Goal: Task Accomplishment & Management: Manage account settings

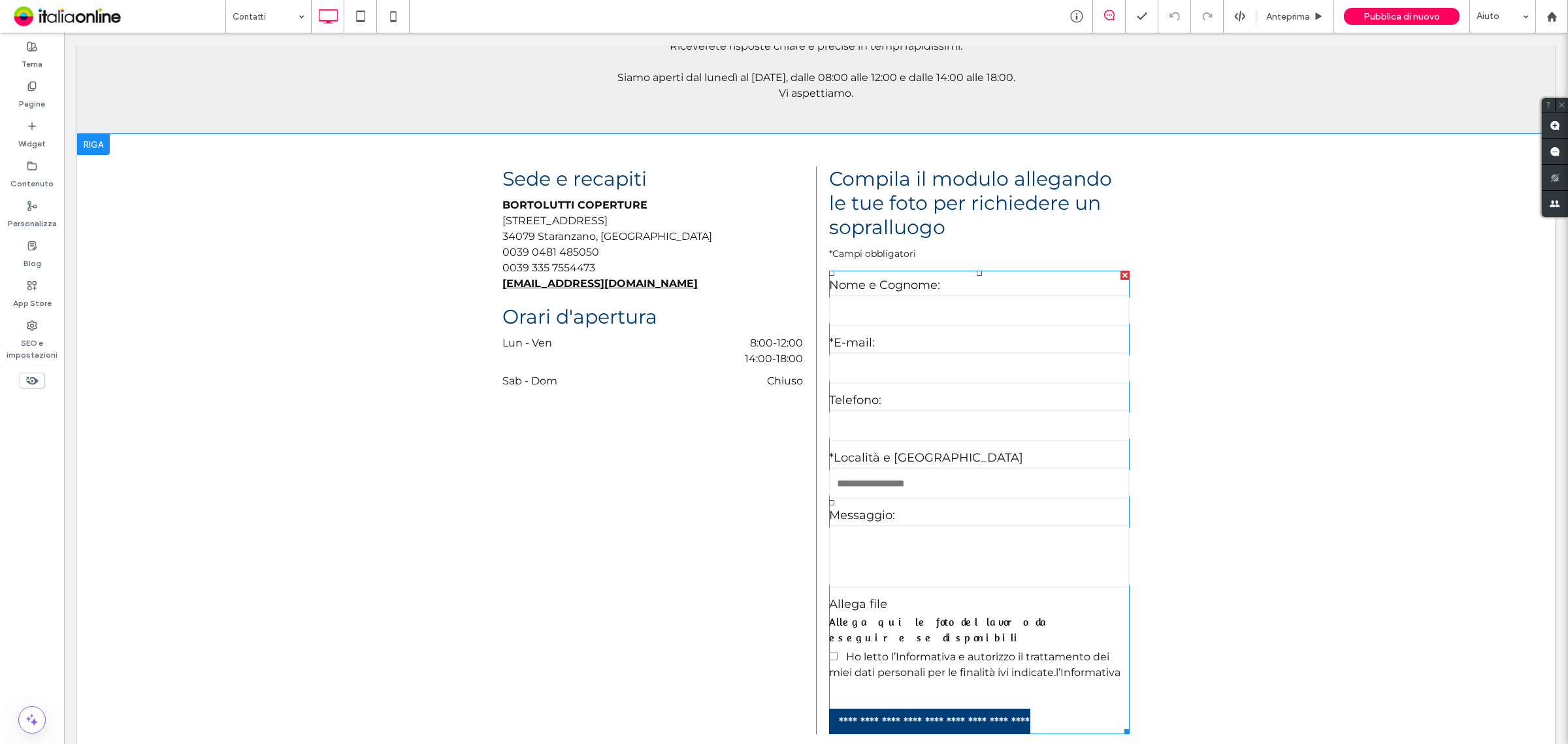
scroll to position [652, 0]
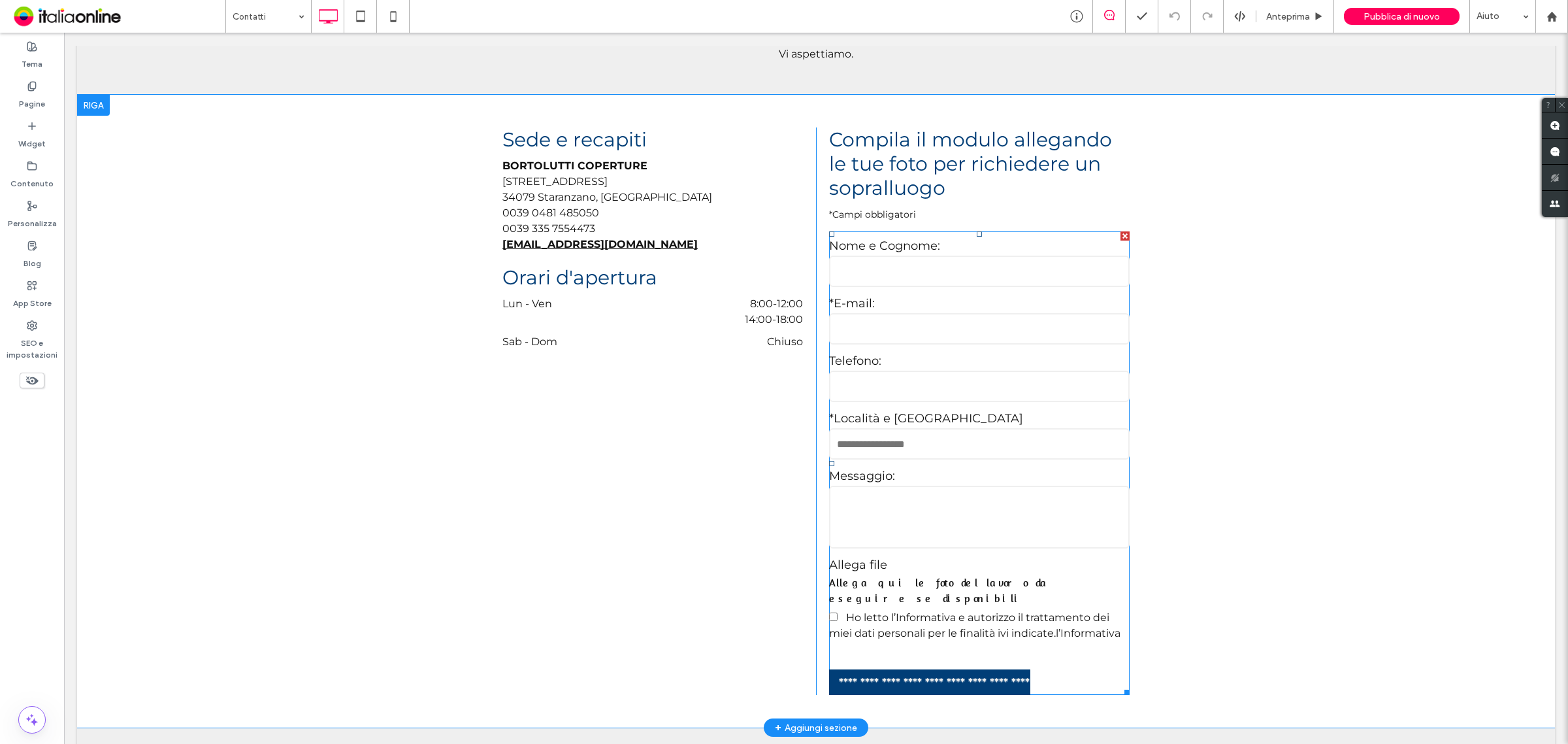
click at [959, 428] on input "text" at bounding box center [979, 443] width 300 height 31
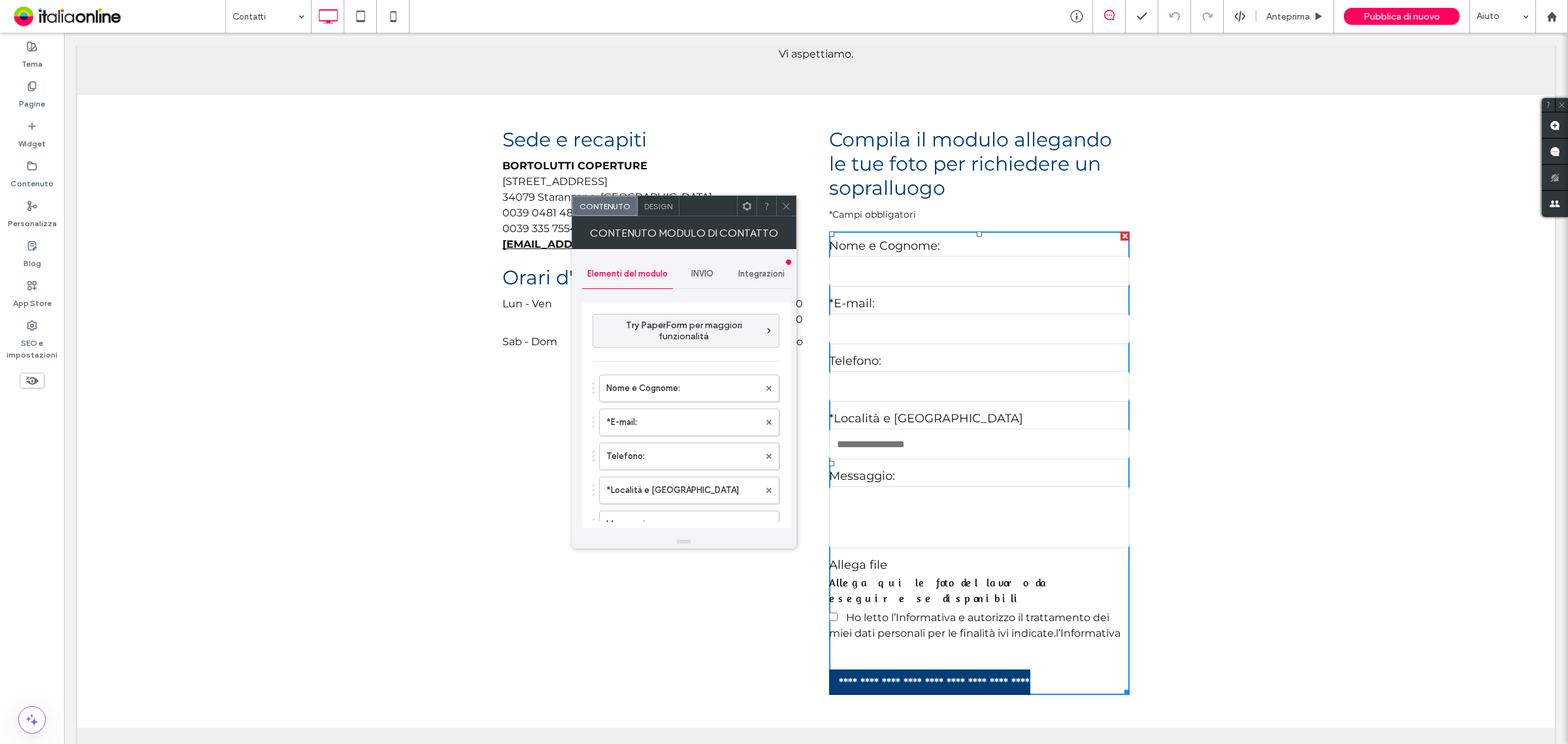
drag, startPoint x: 710, startPoint y: 276, endPoint x: 684, endPoint y: 275, distance: 26.0
click at [710, 275] on span "INVIO" at bounding box center [703, 273] width 22 height 10
click at [677, 330] on label "Nuova notifica di invio" at bounding box center [687, 335] width 175 height 26
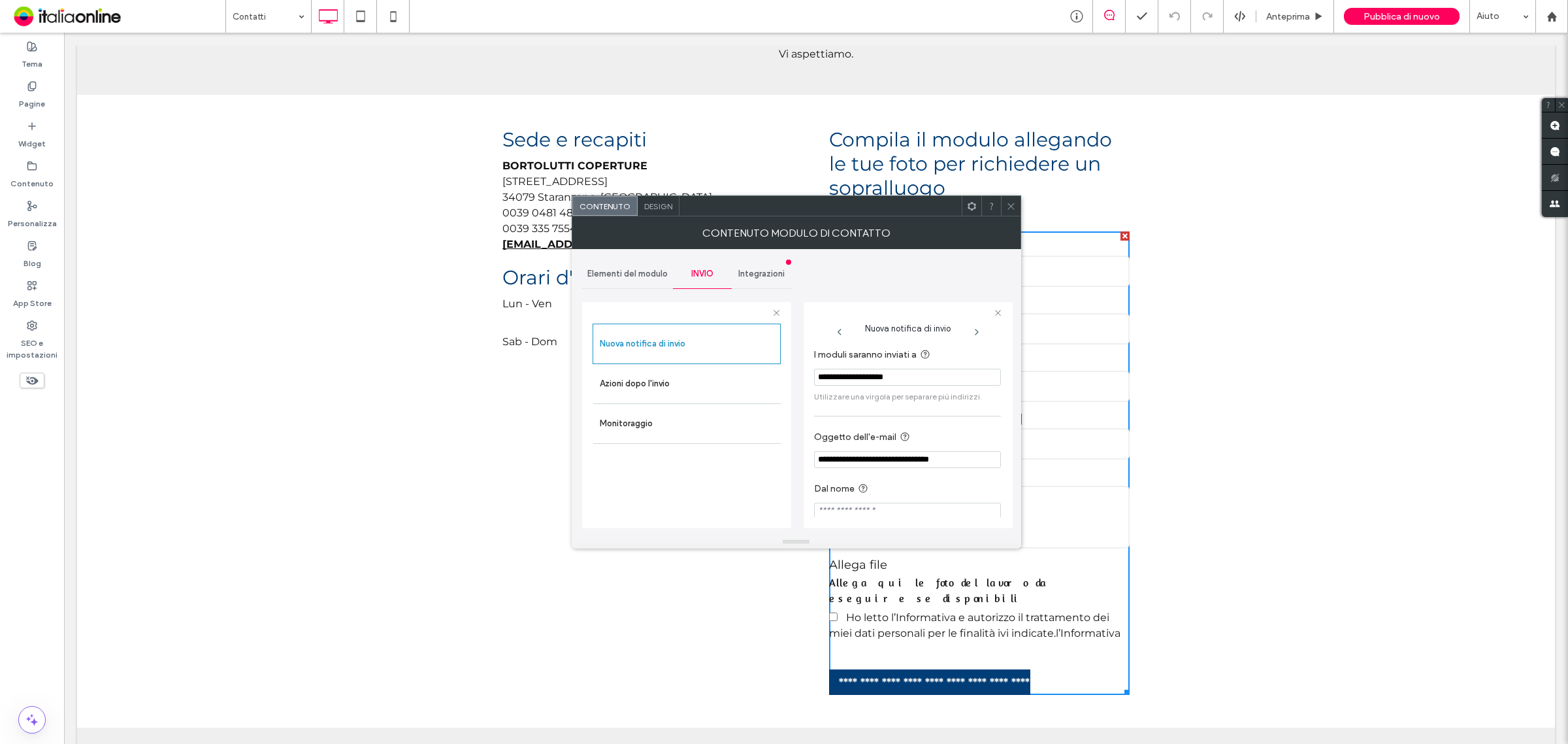
click at [902, 380] on input "**********" at bounding box center [908, 377] width 187 height 17
click at [844, 378] on input "**********" at bounding box center [908, 377] width 187 height 17
click at [918, 378] on input "**********" at bounding box center [908, 377] width 187 height 17
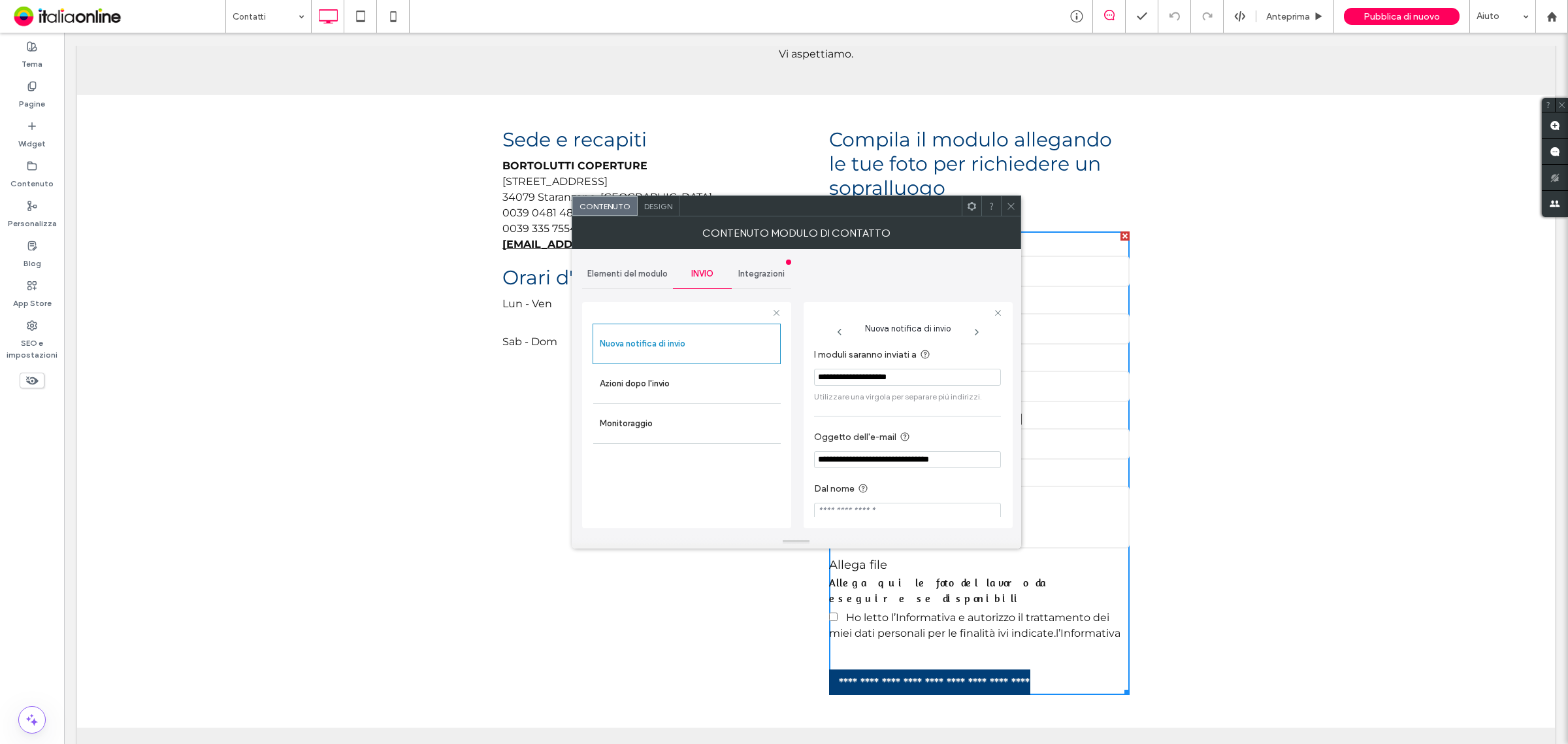
type input "**********"
click at [1013, 198] on span at bounding box center [1011, 205] width 10 height 19
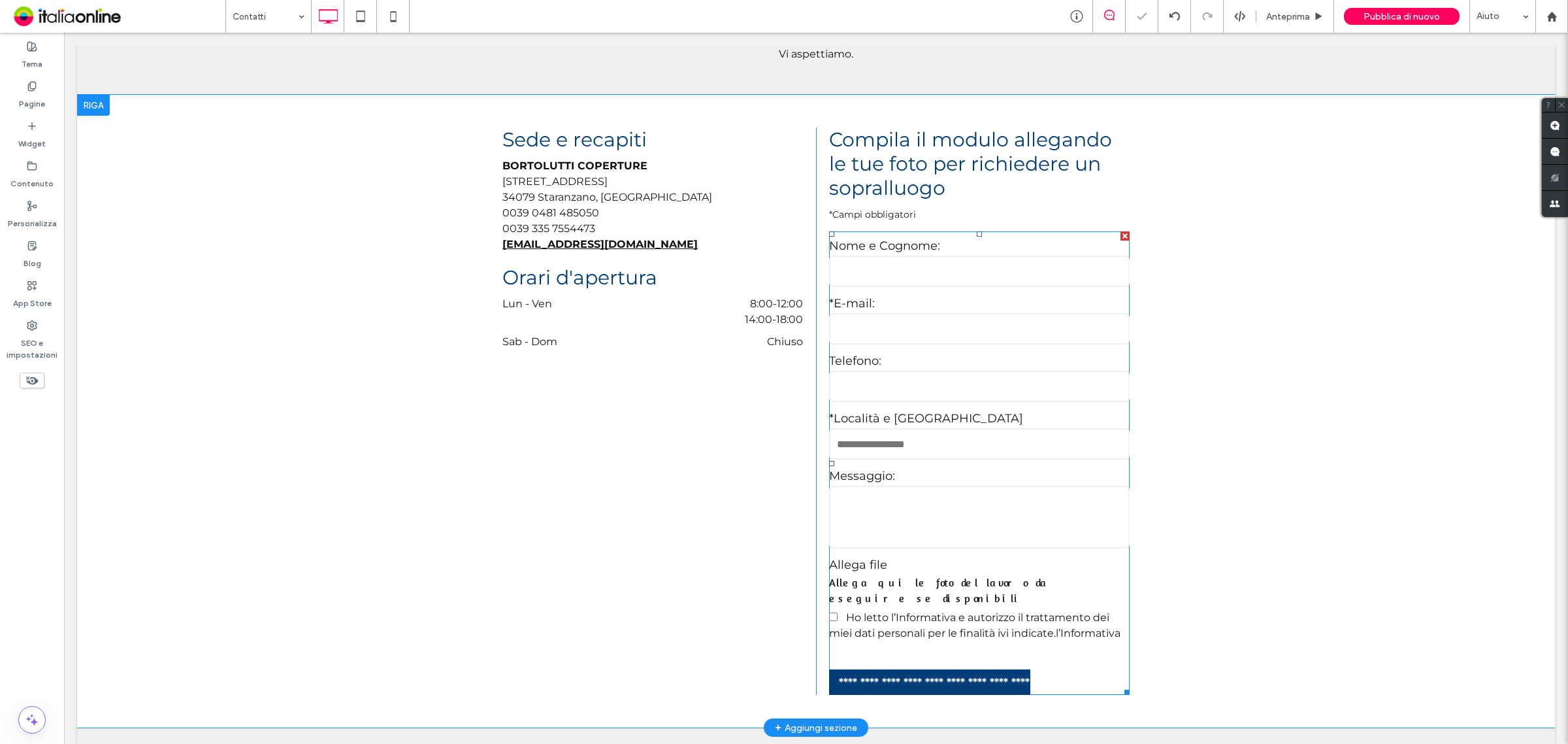
click at [923, 486] on textarea at bounding box center [979, 517] width 300 height 62
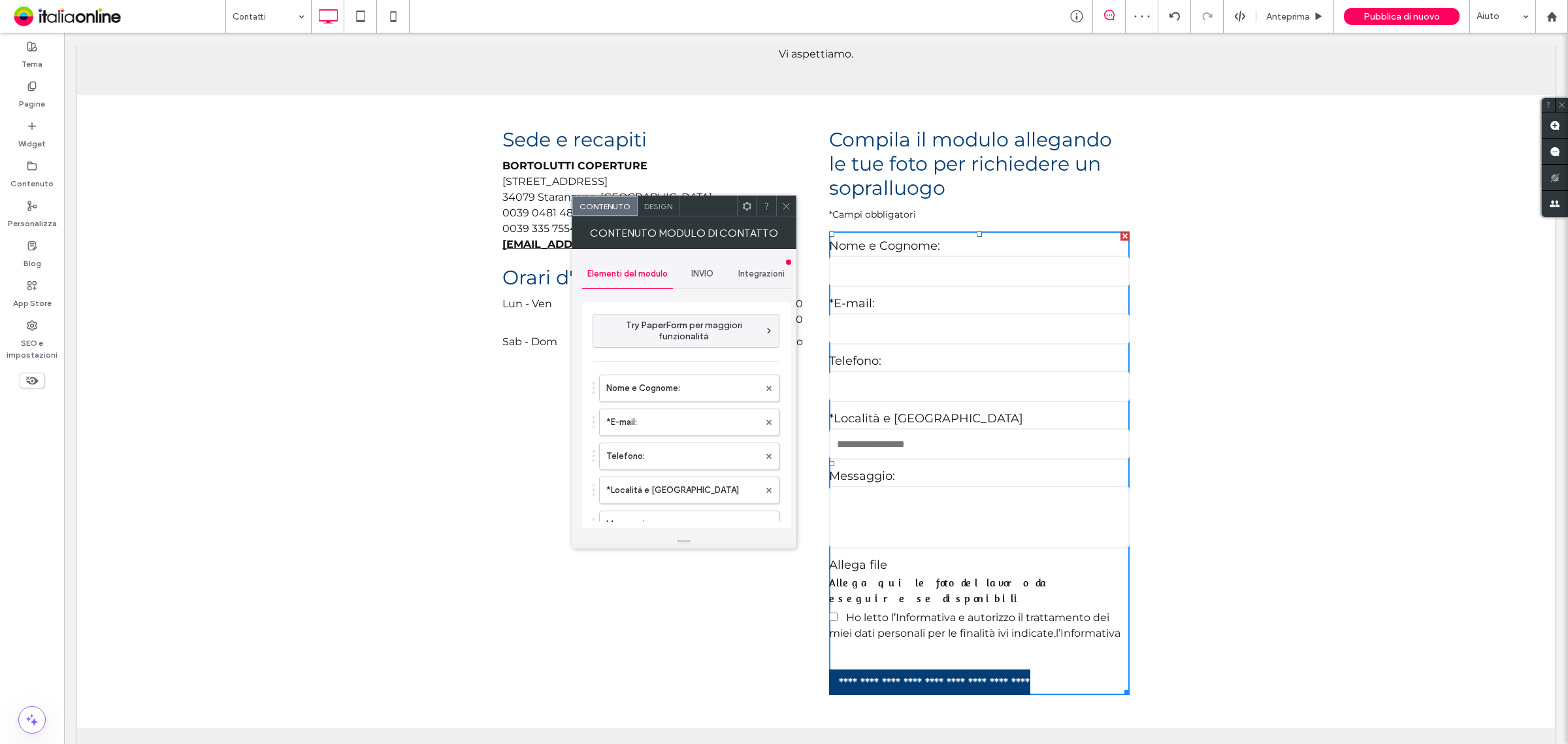
click at [696, 272] on span "INVIO" at bounding box center [703, 273] width 22 height 10
click at [706, 333] on label "Nuova notifica di invio" at bounding box center [687, 335] width 175 height 26
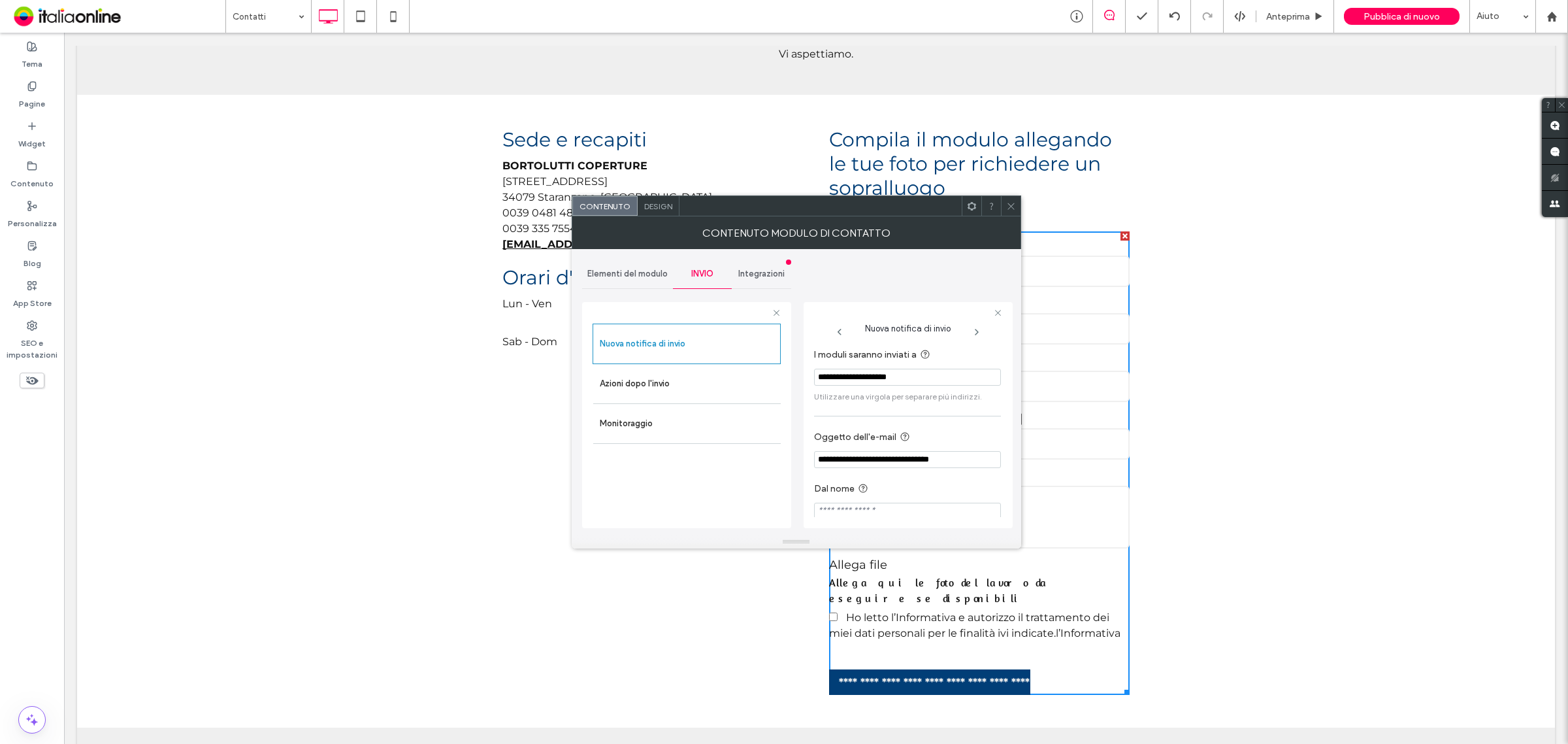
click at [1013, 203] on use at bounding box center [1010, 206] width 7 height 7
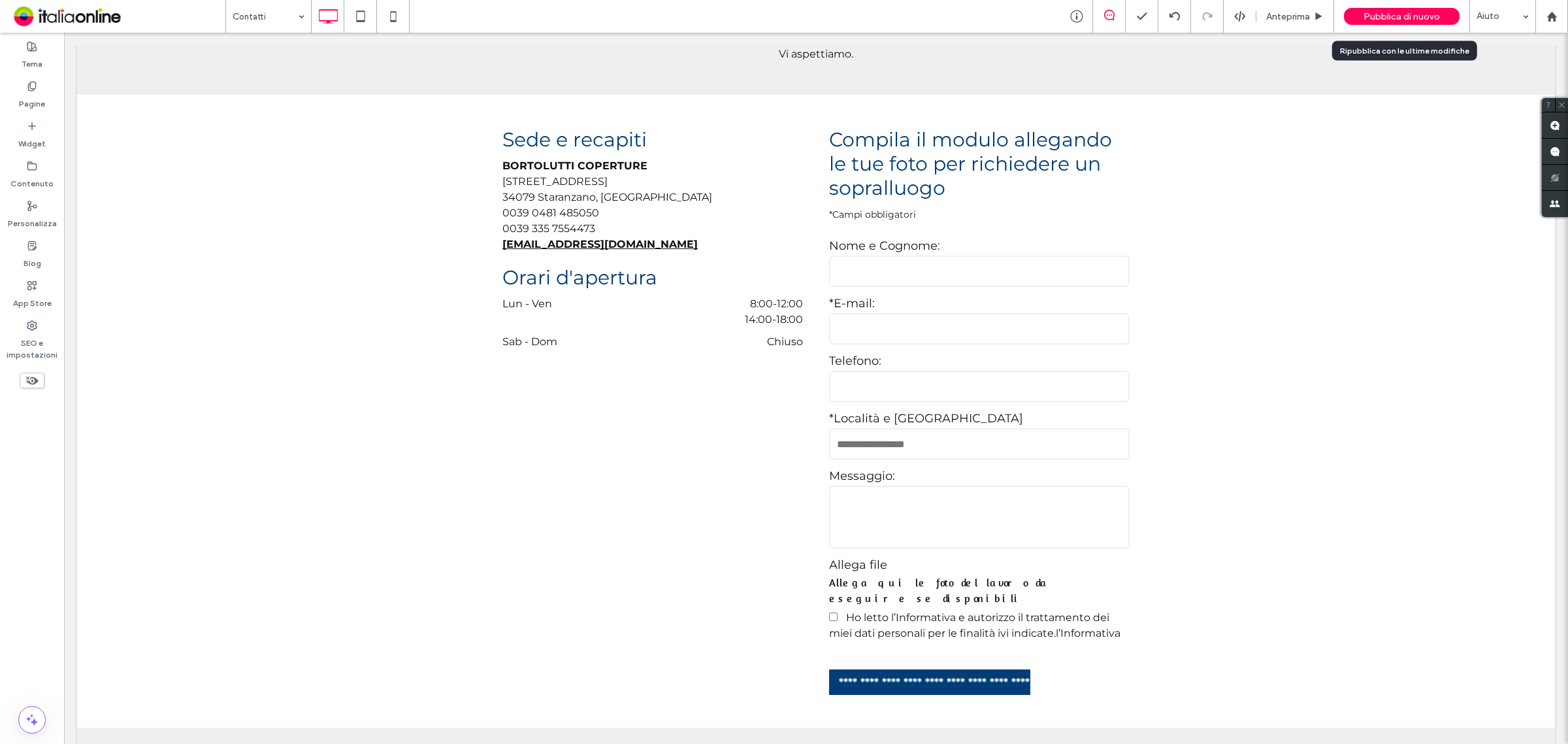
click at [1373, 22] on div "Pubblica di nuovo" at bounding box center [1401, 16] width 116 height 17
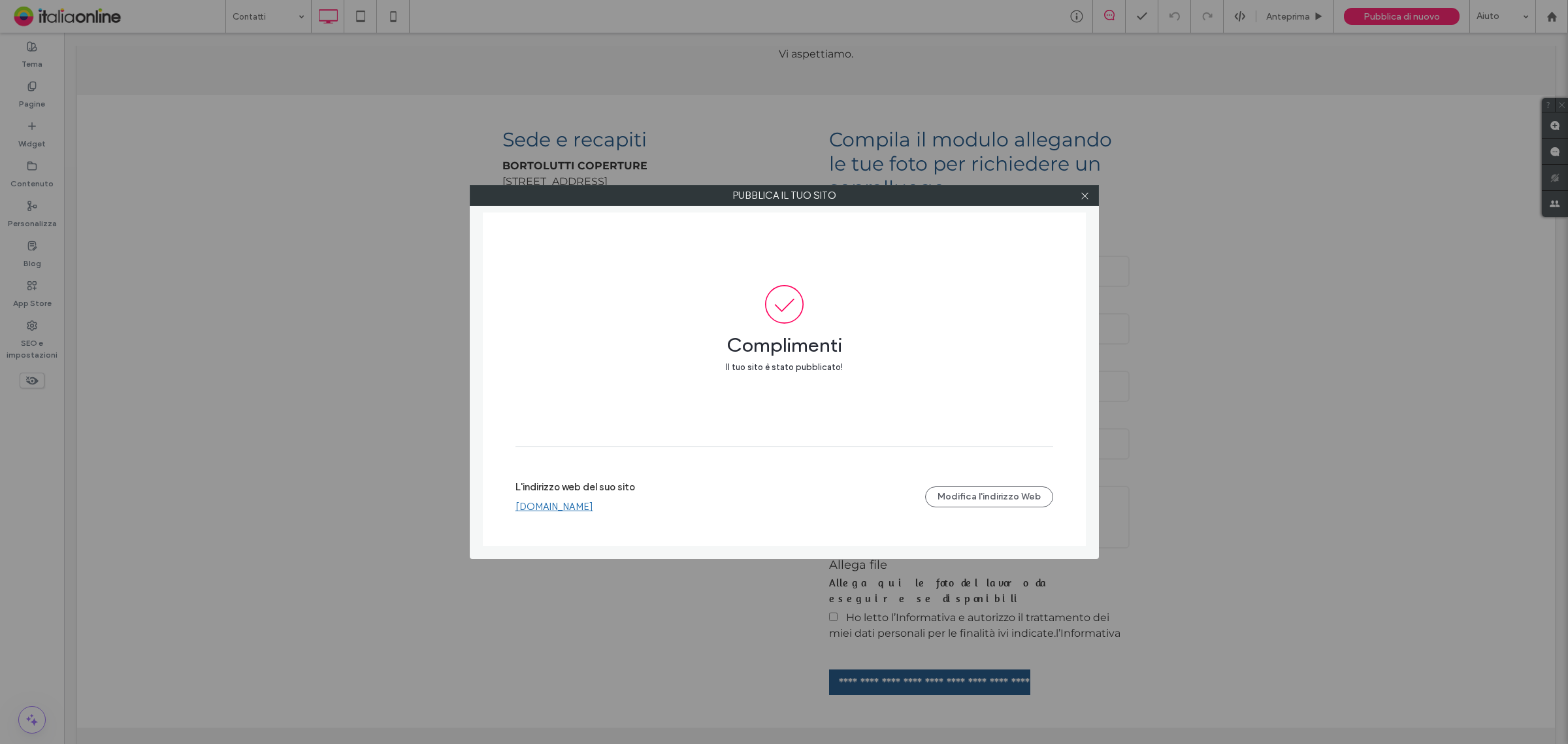
drag, startPoint x: 1080, startPoint y: 194, endPoint x: 1059, endPoint y: 193, distance: 21.0
click at [1080, 194] on icon at bounding box center [1085, 196] width 10 height 10
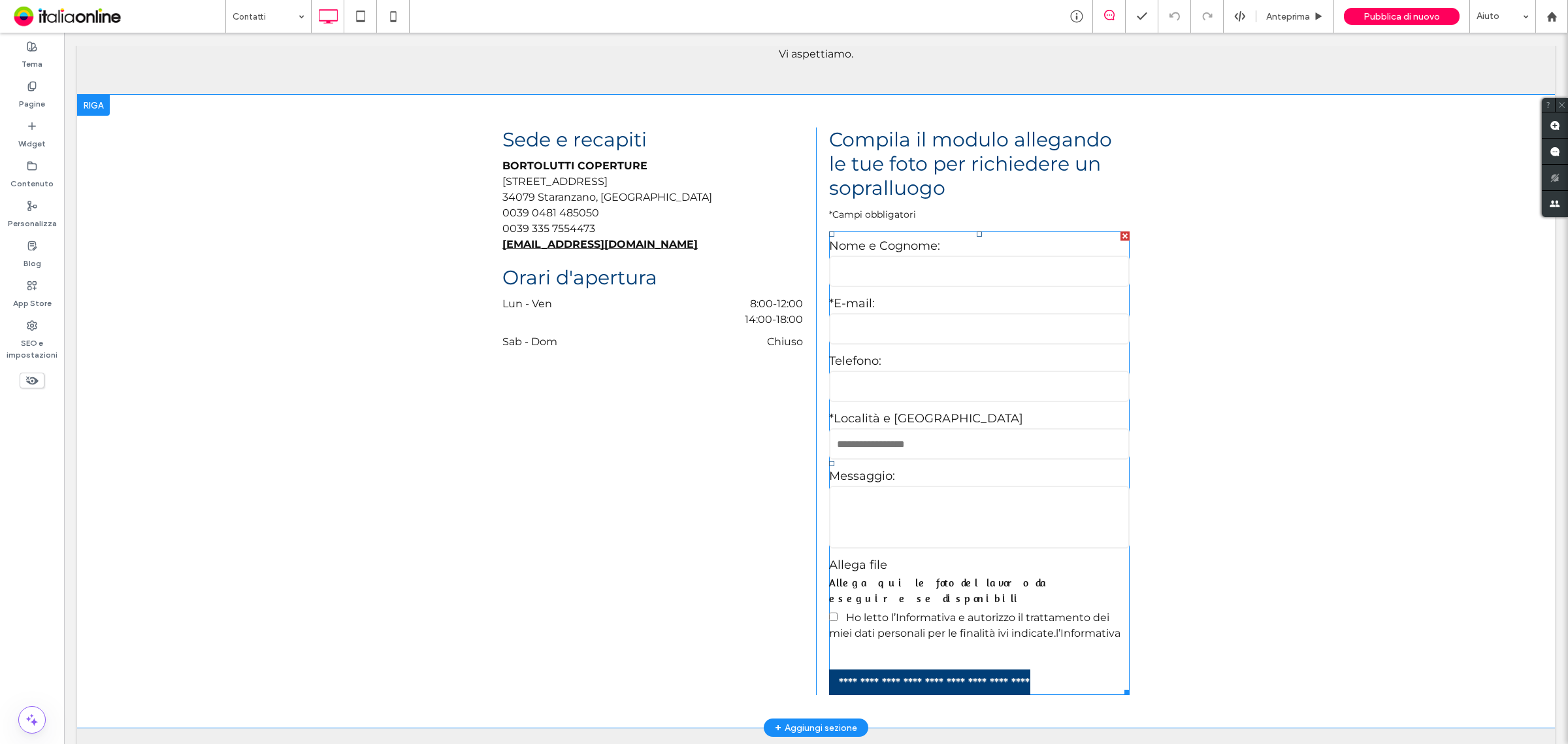
click at [954, 370] on input "tel" at bounding box center [979, 385] width 300 height 31
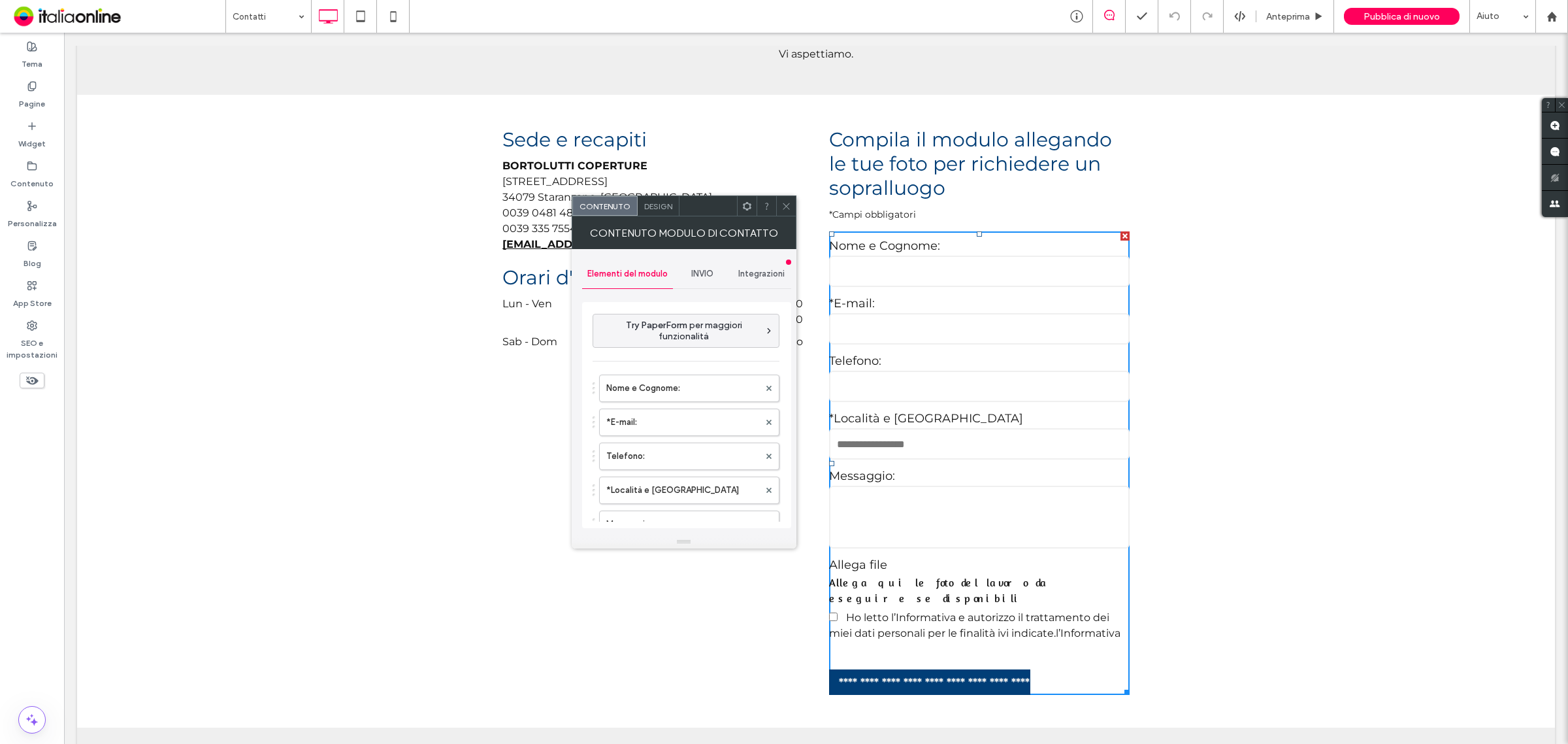
click at [706, 279] on div "INVIO" at bounding box center [703, 274] width 59 height 29
click at [697, 334] on label "Nuova notifica di invio" at bounding box center [687, 335] width 175 height 26
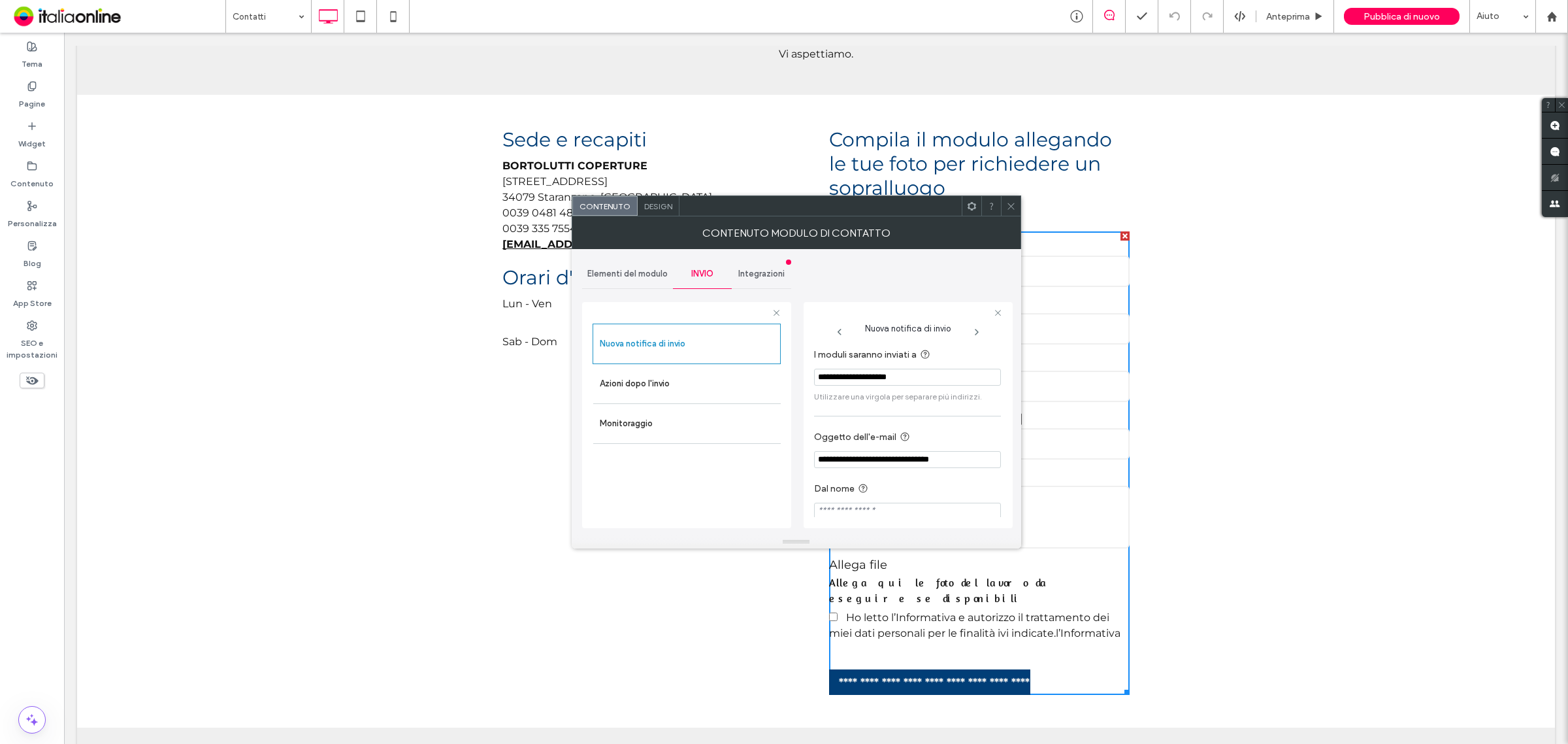
click at [902, 379] on input "**********" at bounding box center [908, 377] width 187 height 17
paste input "I moduli saranno inviati a"
type input "**********"
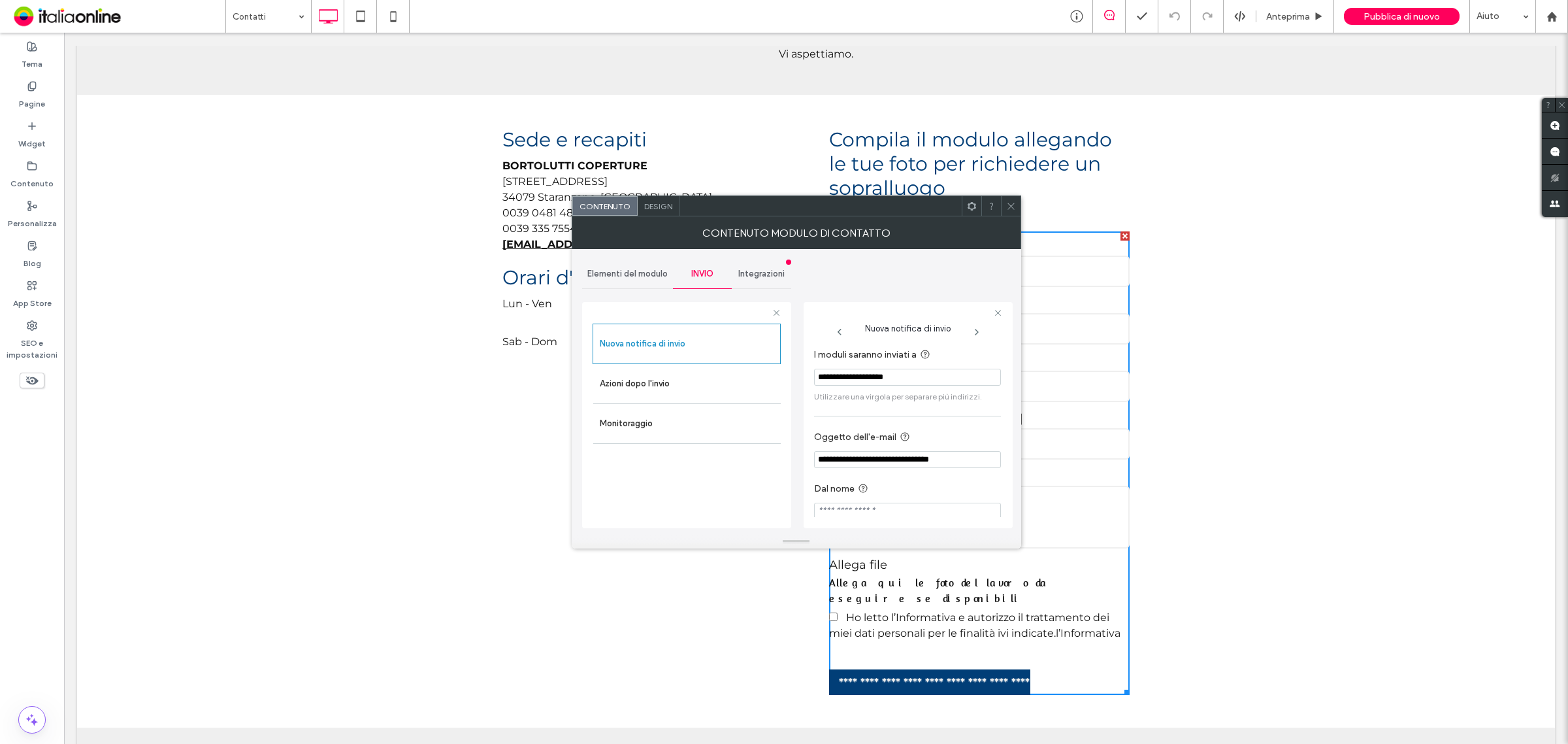
click at [956, 348] on label "I moduli saranno inviati a" at bounding box center [904, 354] width 181 height 16
click at [1008, 208] on use at bounding box center [1010, 206] width 7 height 7
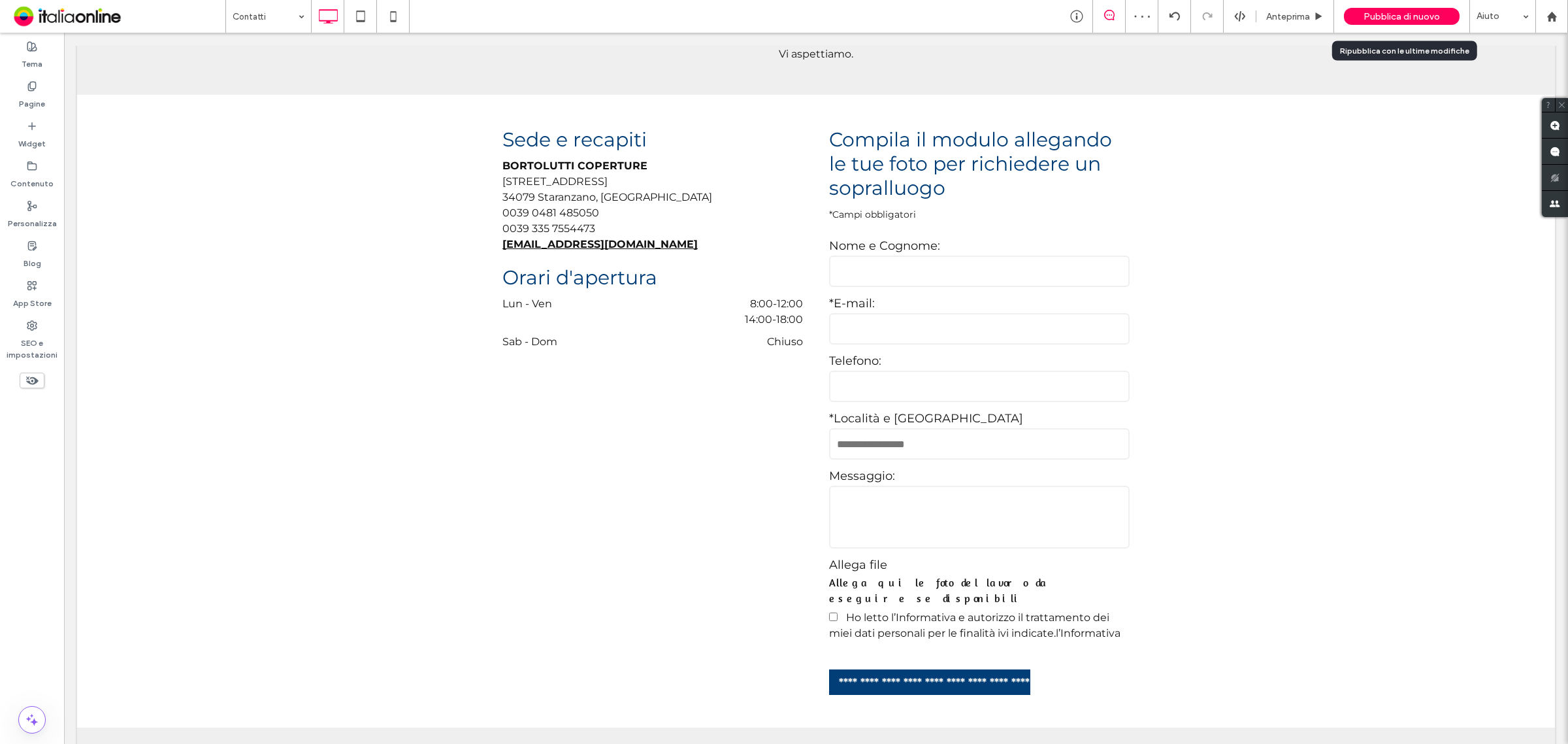
drag, startPoint x: 1387, startPoint y: 16, endPoint x: 538, endPoint y: 151, distance: 859.7
click at [1387, 16] on span "Pubblica di nuovo" at bounding box center [1402, 16] width 77 height 11
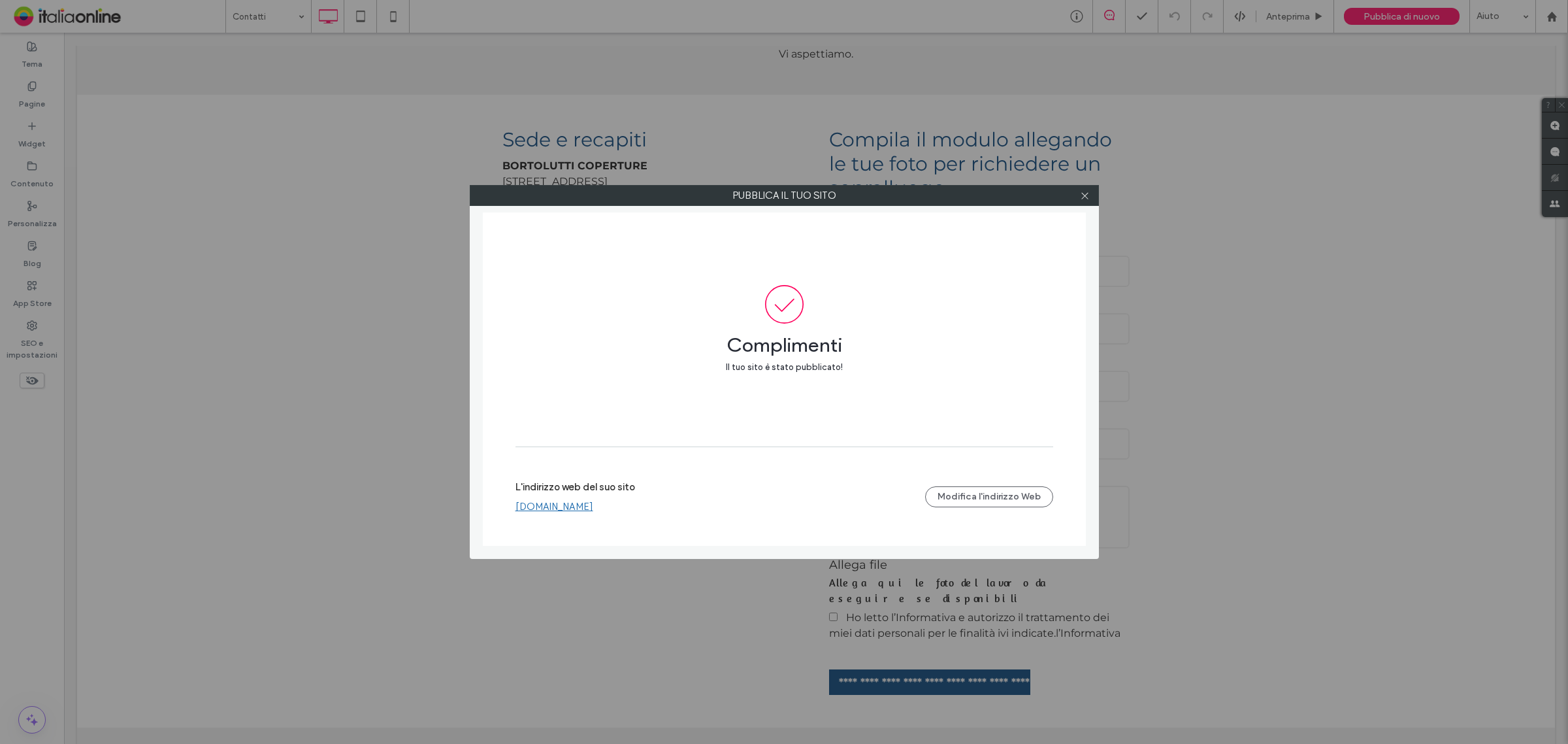
click at [1083, 194] on icon at bounding box center [1085, 196] width 10 height 10
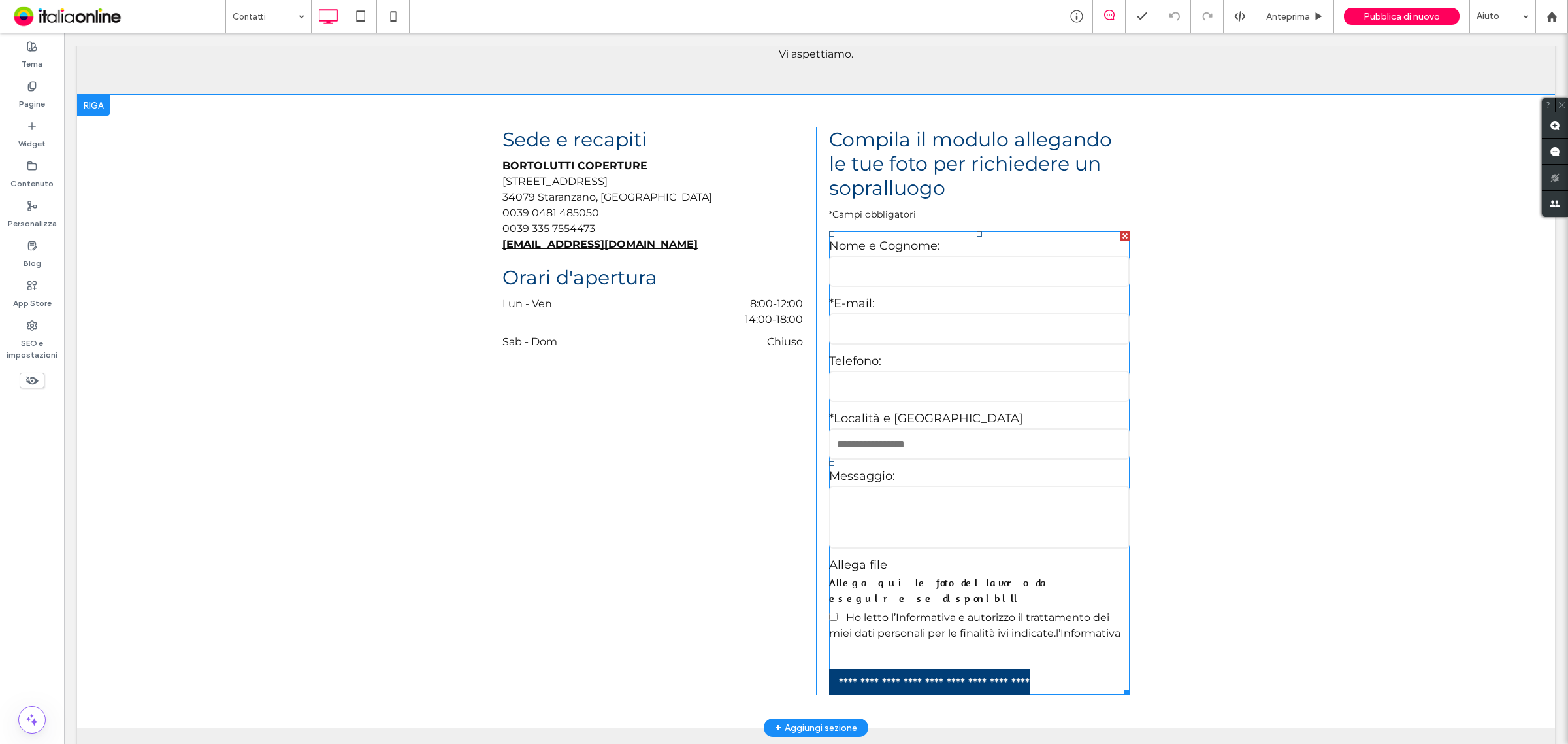
click at [915, 428] on input "text" at bounding box center [979, 443] width 300 height 31
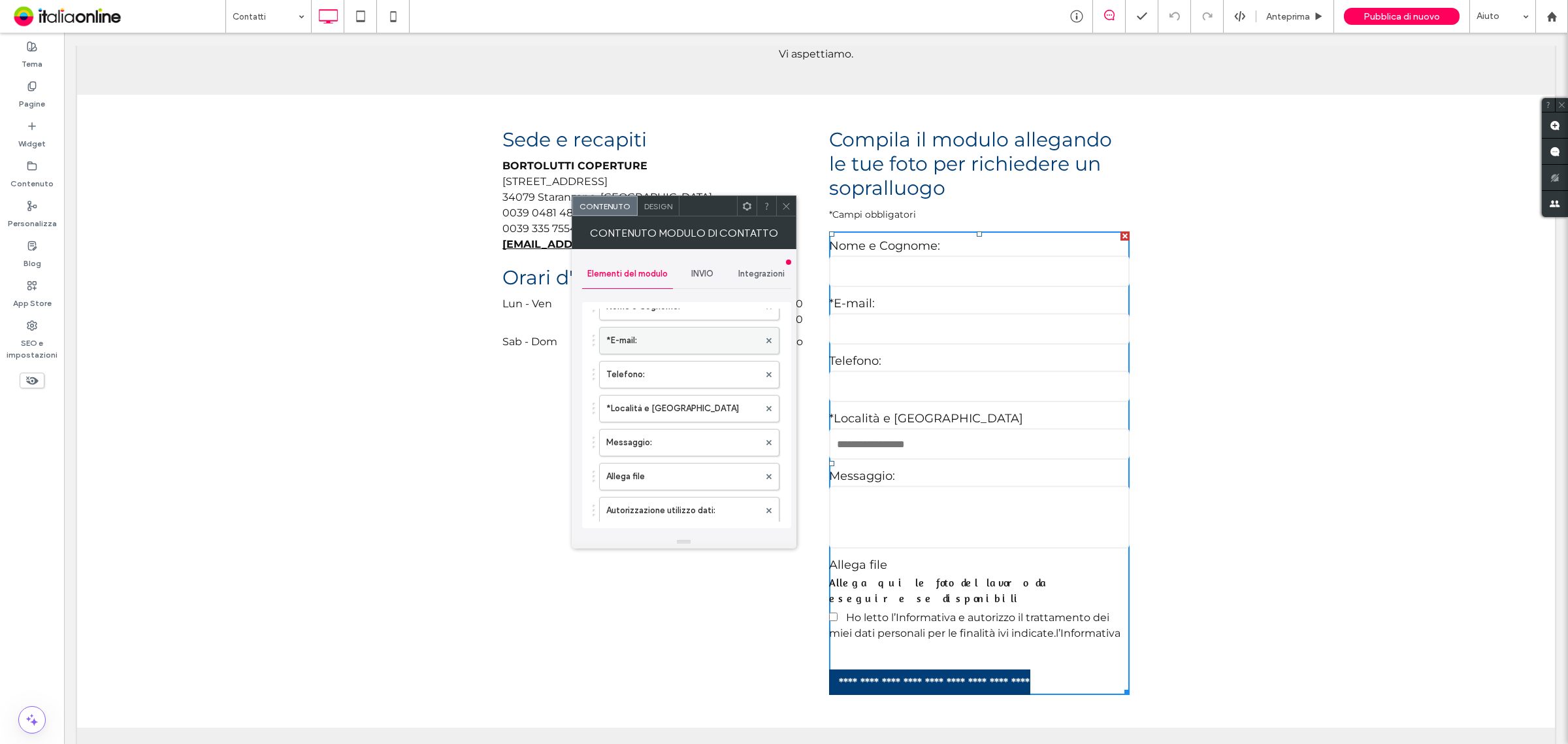
scroll to position [164, 0]
click at [674, 406] on label "Allega file" at bounding box center [682, 394] width 153 height 26
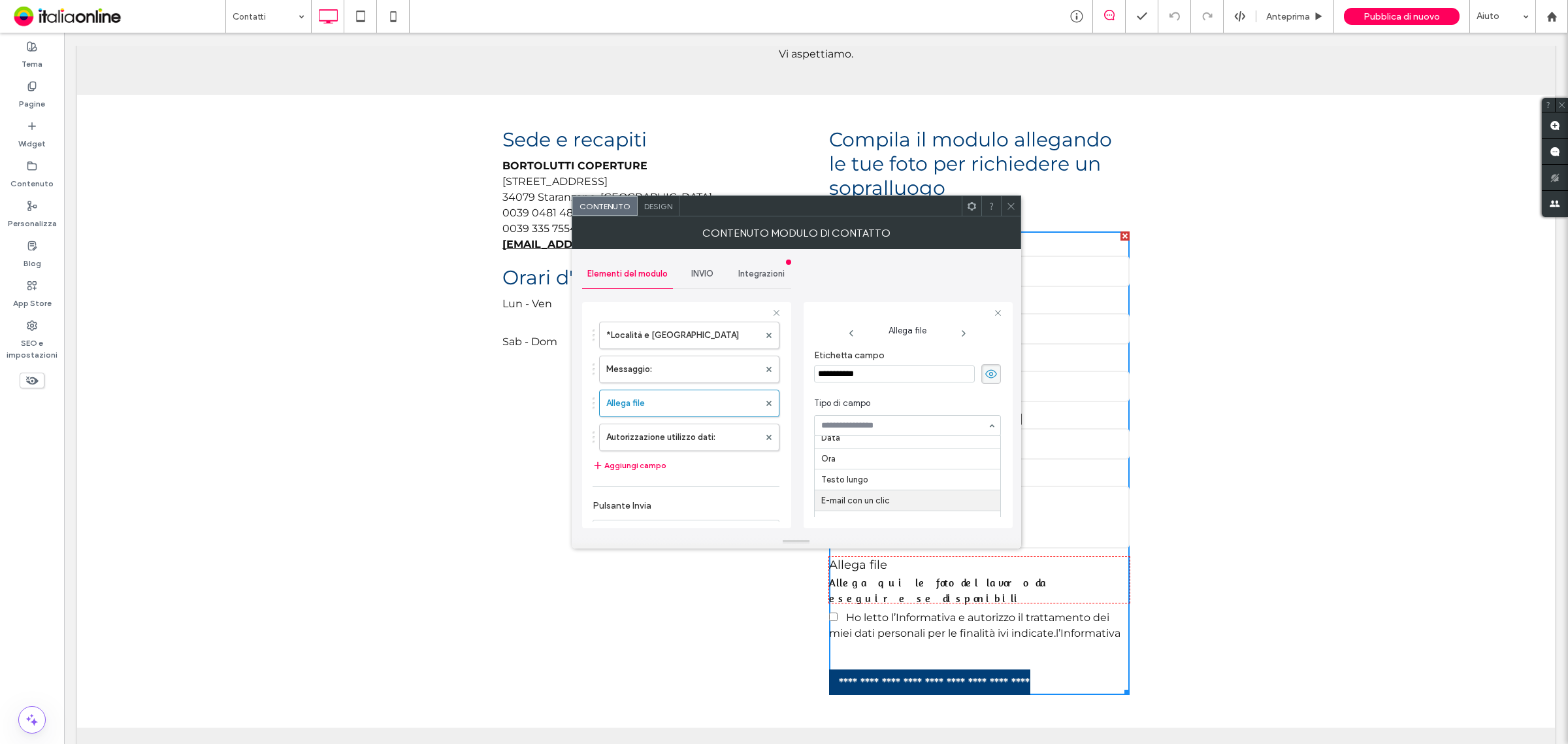
scroll to position [73, 0]
drag, startPoint x: 909, startPoint y: 455, endPoint x: 908, endPoint y: 427, distance: 28.0
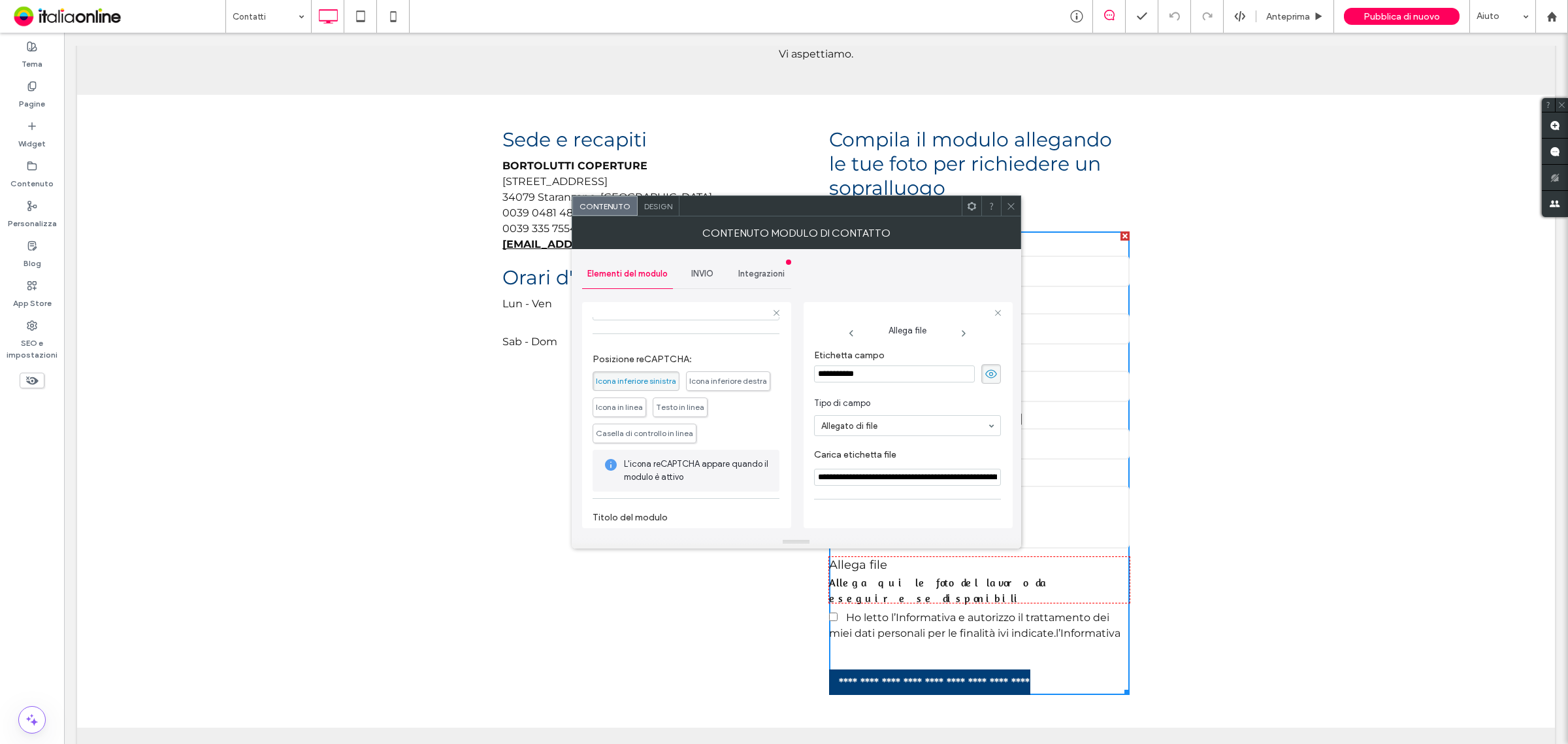
scroll to position [408, 0]
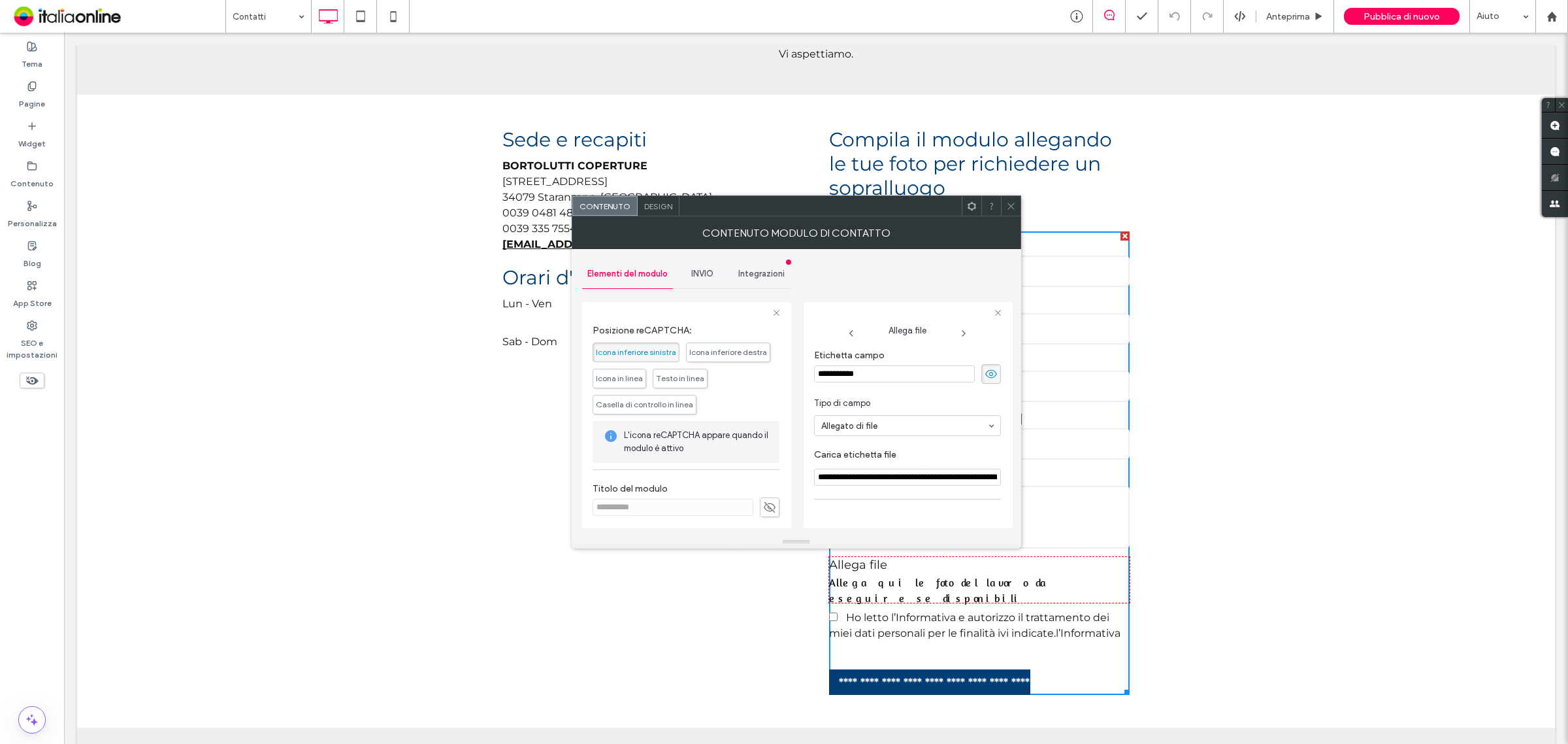
click at [657, 204] on span "Design" at bounding box center [658, 207] width 28 height 10
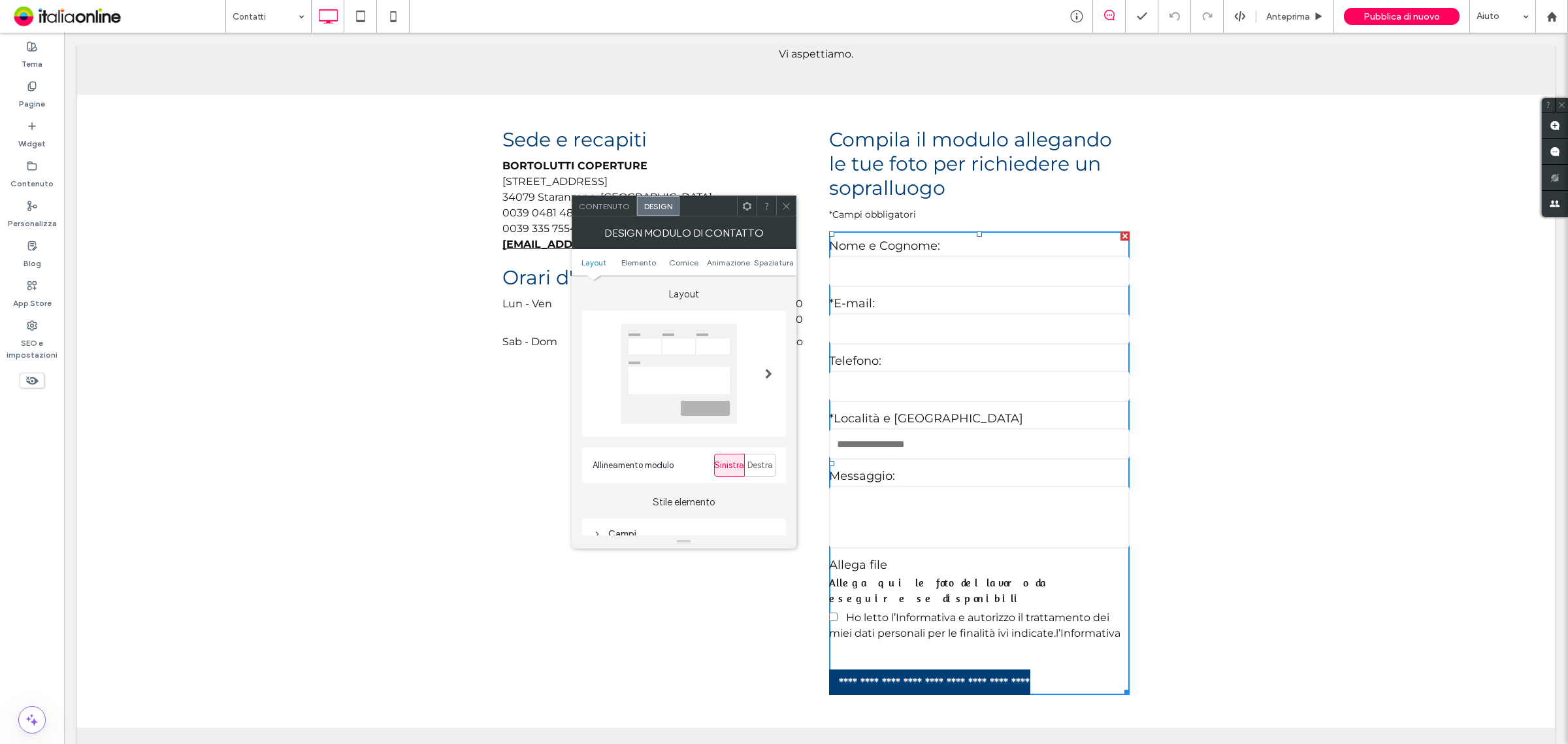
click at [579, 197] on div "Contenuto" at bounding box center [605, 205] width 65 height 19
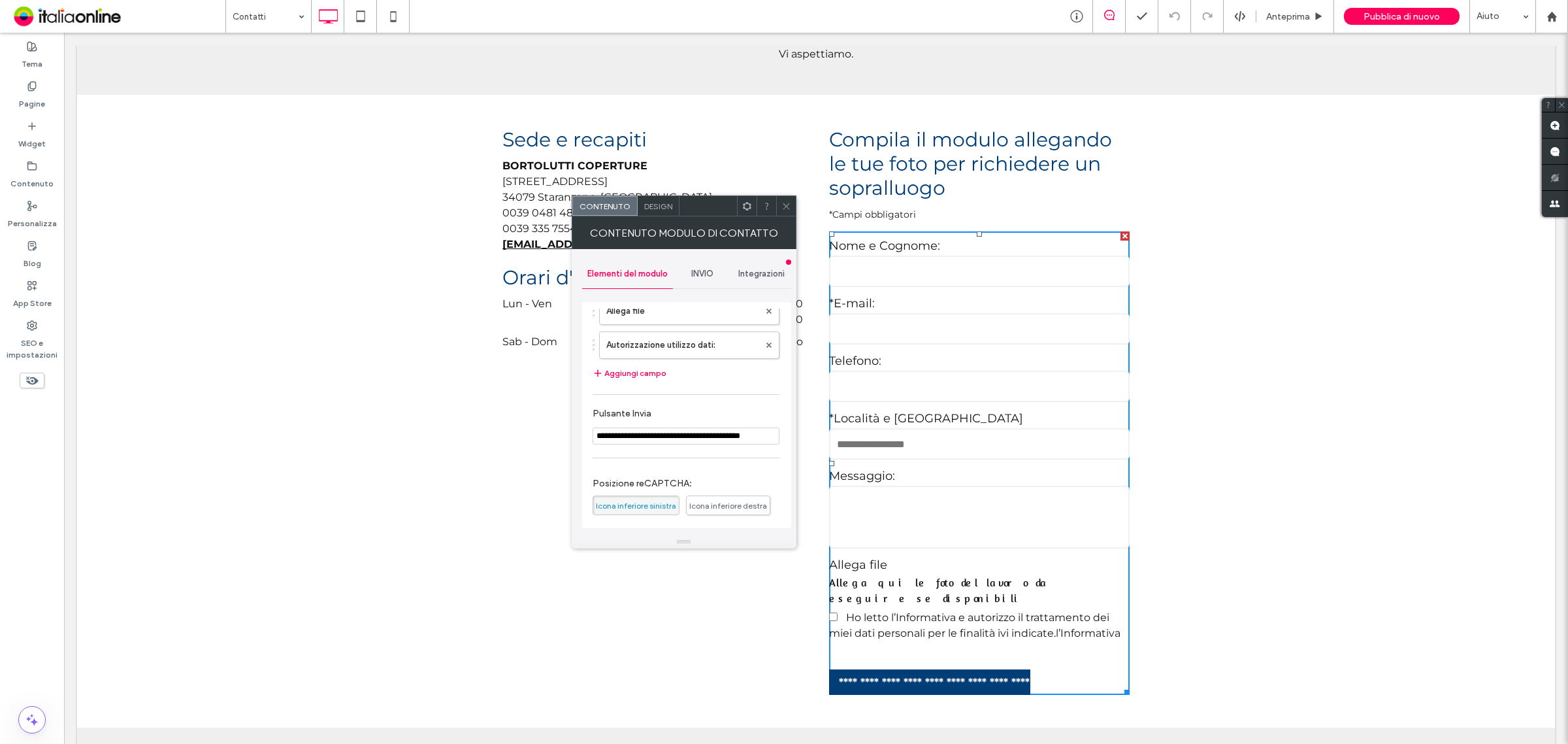
scroll to position [246, 0]
click at [790, 204] on icon at bounding box center [786, 207] width 10 height 10
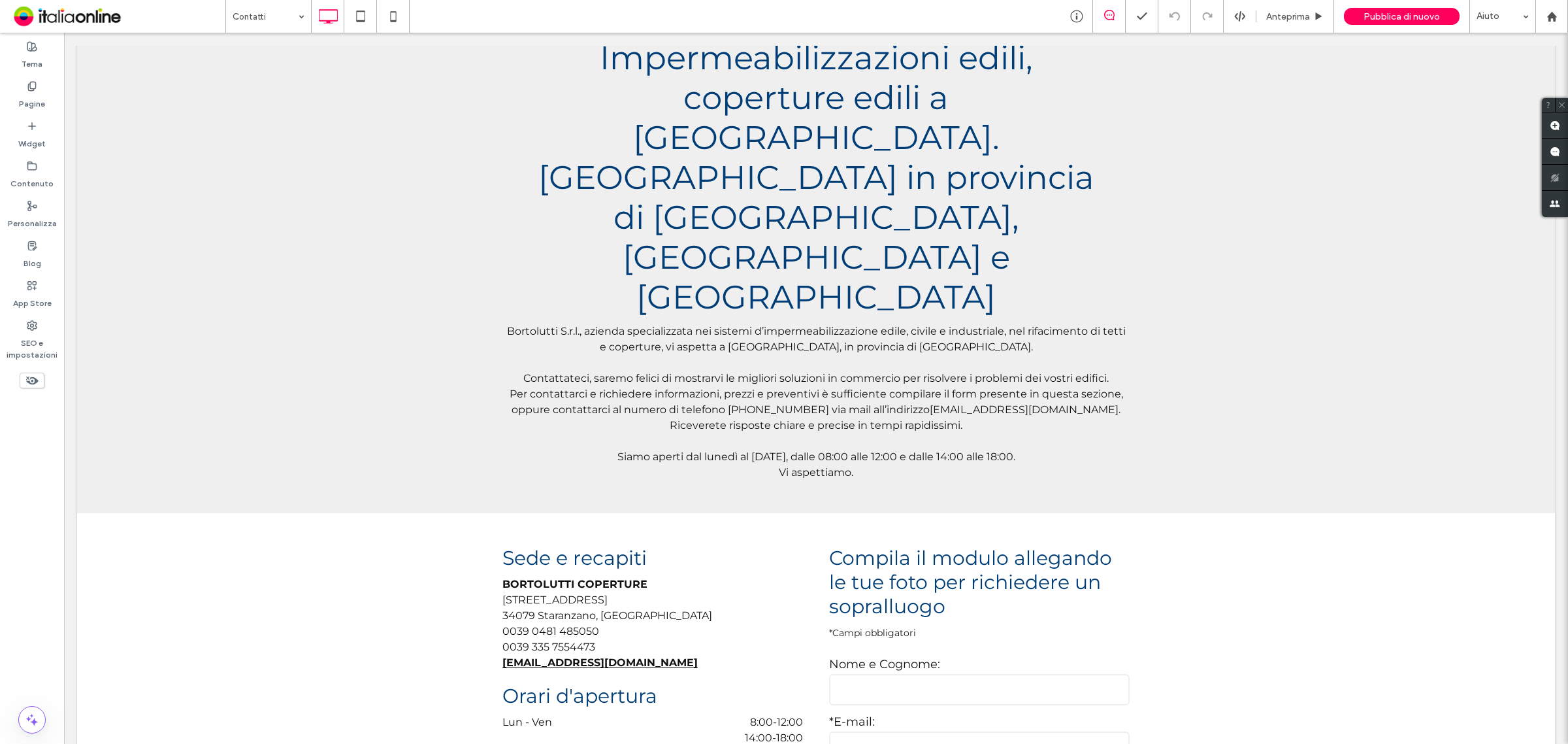
scroll to position [0, 0]
